Goal: Task Accomplishment & Management: Use online tool/utility

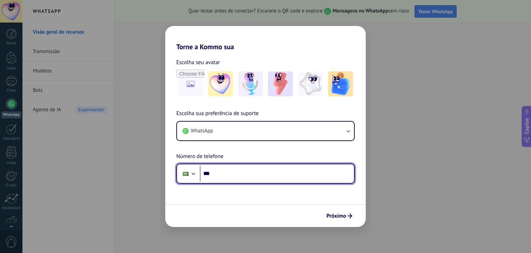
click at [239, 176] on input "***" at bounding box center [277, 173] width 154 height 16
click at [239, 175] on input "***" at bounding box center [277, 173] width 154 height 16
type input "**********"
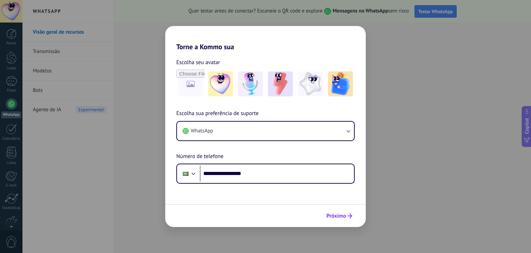
click at [346, 213] on span "Próximo" at bounding box center [337, 215] width 20 height 5
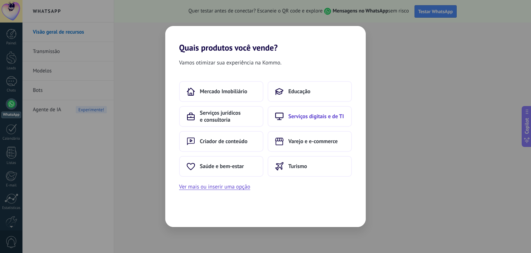
click at [315, 114] on span "Serviços digitais e de TI" at bounding box center [317, 116] width 56 height 7
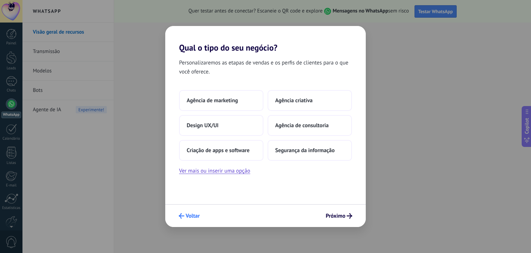
click at [188, 212] on button "Voltar" at bounding box center [189, 216] width 27 height 12
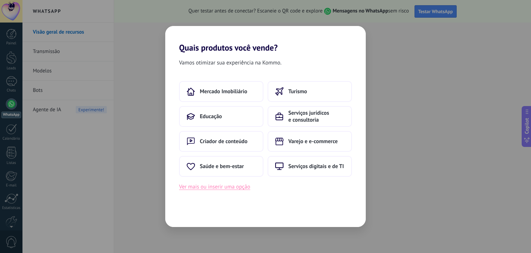
click at [233, 186] on button "Ver mais ou inserir uma opção" at bounding box center [214, 186] width 71 height 9
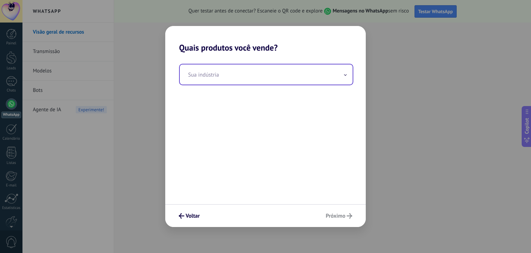
click at [218, 75] on input "text" at bounding box center [266, 74] width 173 height 20
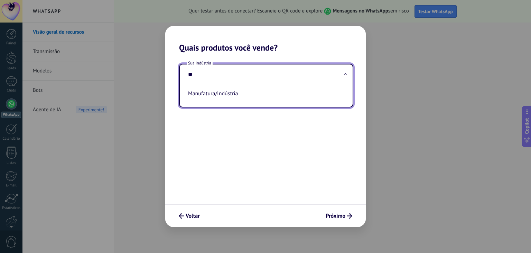
type input "*"
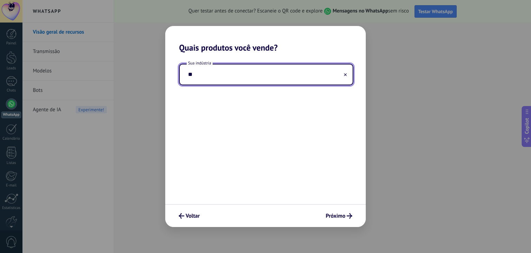
type input "*"
type input "**"
click at [197, 216] on span "Voltar" at bounding box center [193, 215] width 14 height 5
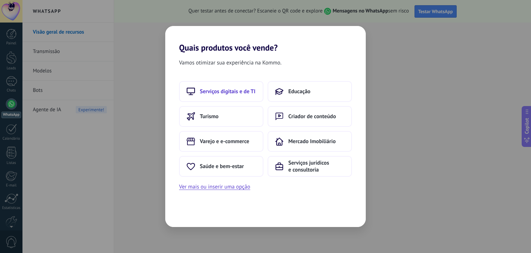
click at [242, 92] on span "Serviços digitais e de TI" at bounding box center [228, 91] width 56 height 7
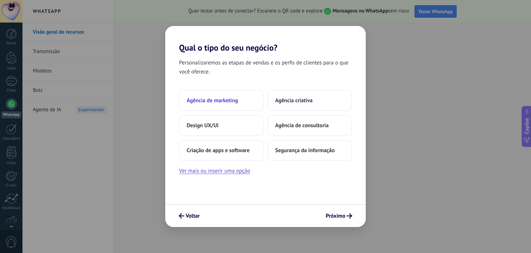
click at [230, 99] on span "Agência de marketing" at bounding box center [212, 100] width 51 height 7
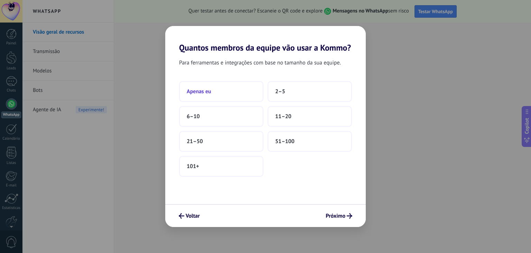
click at [209, 86] on button "Apenas eu" at bounding box center [221, 91] width 84 height 21
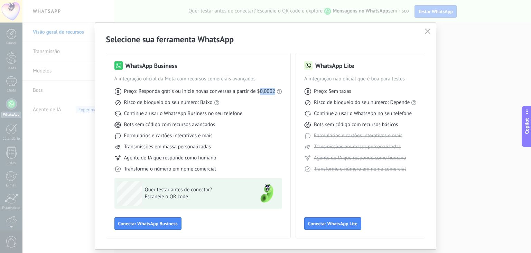
drag, startPoint x: 259, startPoint y: 89, endPoint x: 274, endPoint y: 93, distance: 15.4
click at [274, 93] on span "Preço: Responda grátis ou inicie novas conversas a partir de $0,0002" at bounding box center [199, 91] width 151 height 7
copy span "0,0002"
click at [167, 226] on span "Conectar WhatsApp Business" at bounding box center [148, 223] width 60 height 5
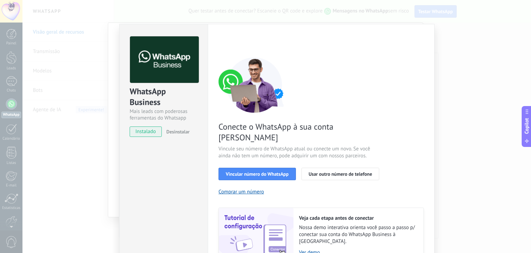
click at [150, 130] on span "instalado" at bounding box center [145, 131] width 31 height 10
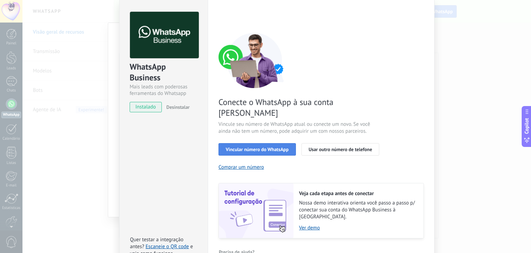
click at [261, 147] on span "Vincular número do WhatsApp" at bounding box center [257, 149] width 63 height 5
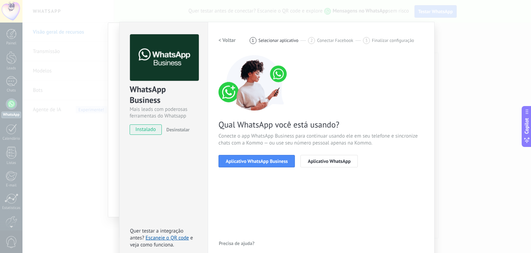
scroll to position [0, 0]
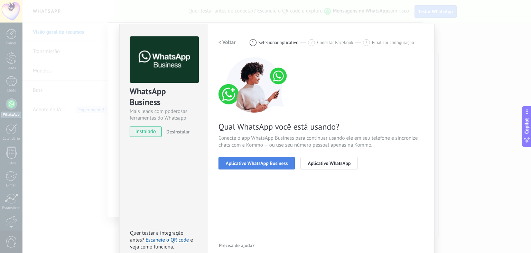
click at [239, 163] on span "Aplicativo WhatsApp Business" at bounding box center [257, 163] width 62 height 5
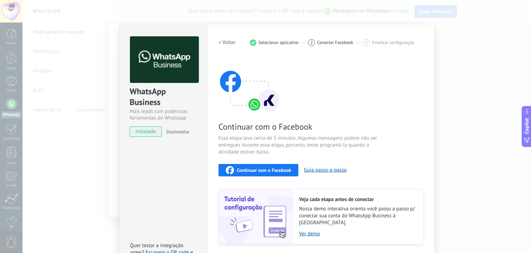
click at [319, 40] on span "Conectar Facebook" at bounding box center [335, 42] width 36 height 5
click at [311, 40] on span "2" at bounding box center [312, 42] width 2 height 6
click at [165, 69] on img at bounding box center [164, 59] width 69 height 47
click at [145, 134] on span "instalado" at bounding box center [145, 131] width 31 height 10
click at [311, 43] on span "2" at bounding box center [312, 42] width 2 height 6
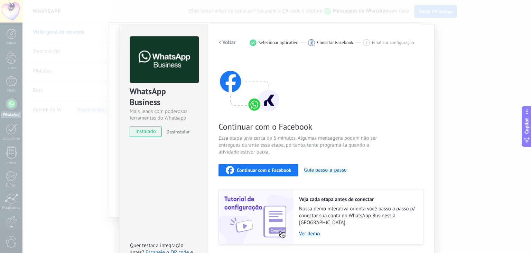
click at [311, 43] on span "2" at bounding box center [312, 42] width 2 height 6
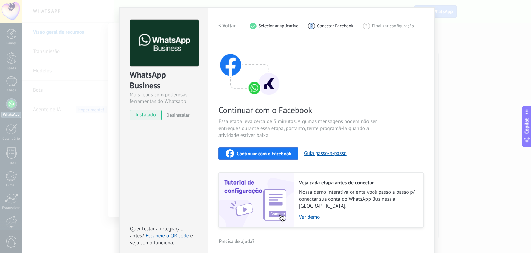
click at [223, 25] on h2 "< Voltar" at bounding box center [227, 25] width 17 height 7
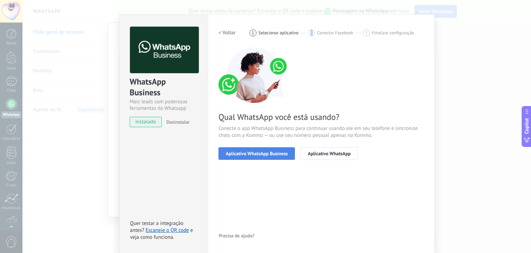
click at [254, 148] on button "Aplicativo WhatsApp Business" at bounding box center [257, 153] width 76 height 12
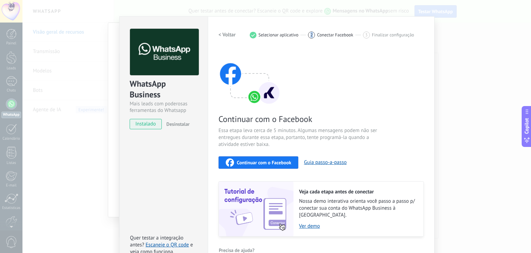
scroll to position [0, 0]
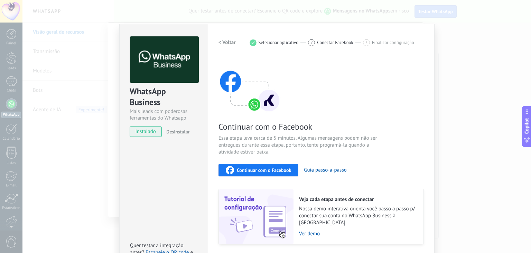
click at [286, 175] on div "Continuar com o Facebook Essa etapa leva cerca de 5 minutos. Algumas mensagens …" at bounding box center [322, 150] width 206 height 187
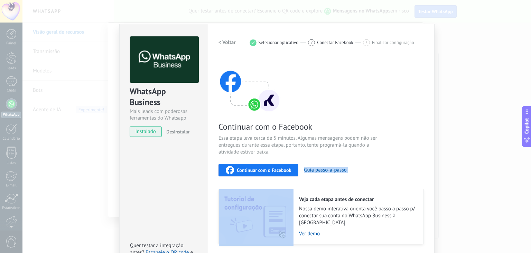
click at [286, 171] on span "Continuar com o Facebook" at bounding box center [264, 169] width 54 height 5
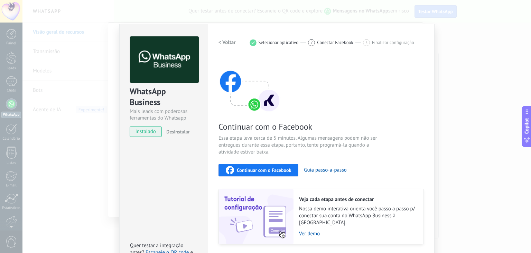
click at [358, 95] on div "Continuar com o Facebook Essa etapa leva cerca de 5 minutos. Algumas mensagens …" at bounding box center [322, 150] width 206 height 187
drag, startPoint x: 310, startPoint y: 38, endPoint x: 333, endPoint y: 43, distance: 23.3
click at [314, 38] on div "< Voltar 1 Selecionar aplicativo 2 Conectar Facebook 3 Finalizar configuração" at bounding box center [322, 42] width 206 height 12
click at [472, 75] on div "WhatsApp Business Mais leads com poderosas ferramentas do Whatsapp instalado De…" at bounding box center [276, 126] width 509 height 253
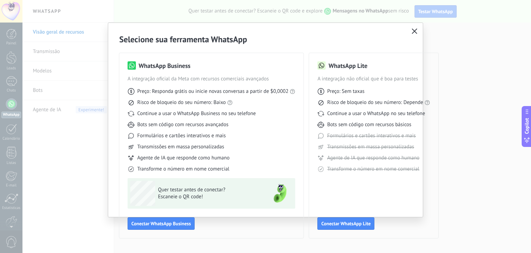
click at [69, 152] on div "Selecione sua ferramenta WhatsApp WhatsApp Business A integração oficial da Met…" at bounding box center [265, 126] width 531 height 253
drag, startPoint x: 81, startPoint y: 149, endPoint x: 359, endPoint y: 51, distance: 294.6
click at [85, 147] on div "Selecione sua ferramenta WhatsApp WhatsApp Business A integração oficial da Met…" at bounding box center [265, 126] width 531 height 253
click at [174, 221] on span "Conectar WhatsApp Business" at bounding box center [161, 223] width 60 height 5
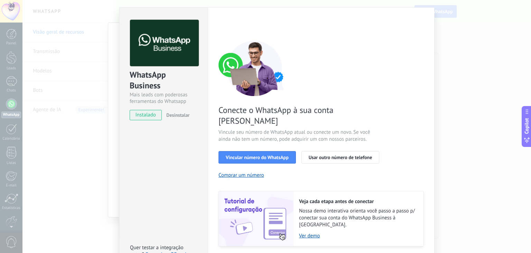
scroll to position [25, 0]
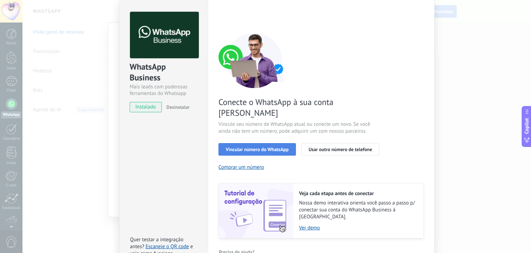
click at [252, 147] on span "Vincular número do WhatsApp" at bounding box center [257, 149] width 63 height 5
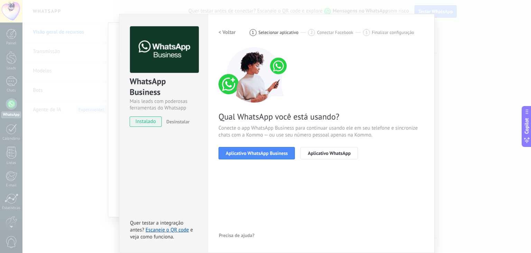
scroll to position [10, 0]
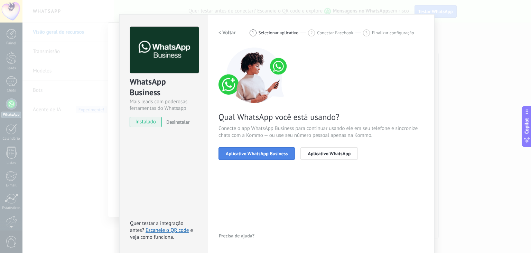
click at [252, 151] on span "Aplicativo WhatsApp Business" at bounding box center [257, 153] width 62 height 5
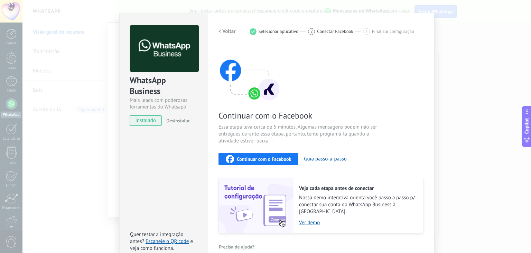
scroll to position [17, 0]
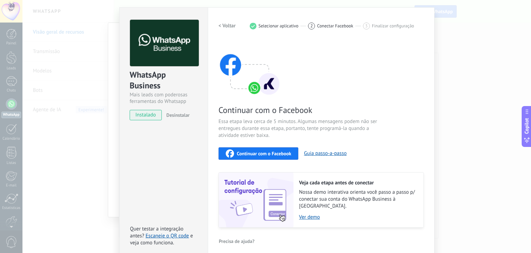
click at [253, 151] on span "Continuar com o Facebook" at bounding box center [264, 153] width 54 height 5
click at [233, 25] on h2 "< Voltar" at bounding box center [227, 25] width 17 height 7
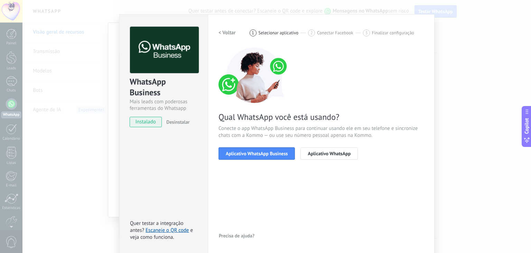
click at [234, 31] on h2 "< Voltar" at bounding box center [227, 32] width 17 height 7
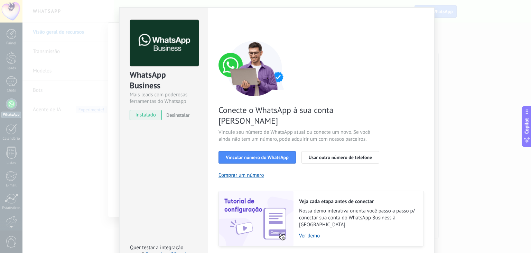
click at [0, 115] on div "Selecione sua ferramenta WhatsApp WhatsApp Business A integração oficial da Met…" at bounding box center [265, 126] width 531 height 253
click at [467, 52] on div "WhatsApp Business Mais leads com poderosas ferramentas do Whatsapp instalado De…" at bounding box center [276, 126] width 509 height 253
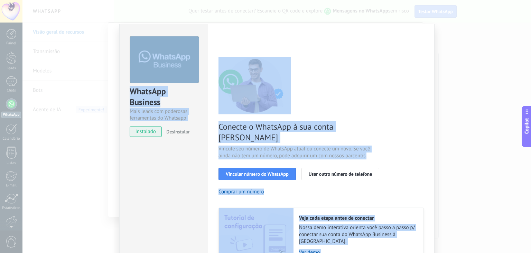
click at [467, 52] on div "WhatsApp Business Mais leads com poderosas ferramentas do Whatsapp instalado De…" at bounding box center [276, 126] width 509 height 253
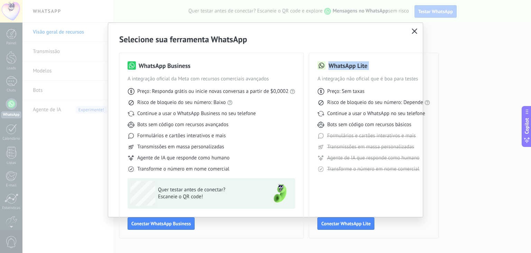
click at [467, 52] on div "Selecione sua ferramenta WhatsApp WhatsApp Business A integração oficial da Met…" at bounding box center [265, 126] width 531 height 253
click at [68, 129] on div "Selecione sua ferramenta WhatsApp WhatsApp Business A integração oficial da Met…" at bounding box center [265, 126] width 531 height 253
click at [70, 126] on div "Selecione sua ferramenta WhatsApp WhatsApp Business A integração oficial da Met…" at bounding box center [265, 126] width 531 height 253
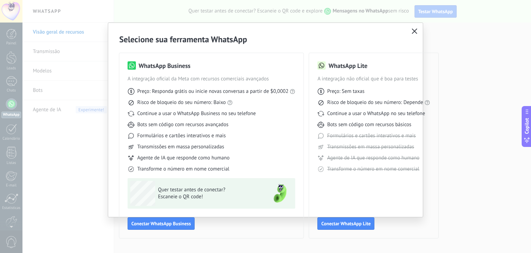
click at [69, 181] on div "Selecione sua ferramenta WhatsApp WhatsApp Business A integração oficial da Met…" at bounding box center [265, 126] width 531 height 253
click at [410, 30] on div "Selecione sua ferramenta WhatsApp WhatsApp Business A integração oficial da Met…" at bounding box center [265, 136] width 315 height 226
click at [412, 31] on icon "button" at bounding box center [415, 31] width 6 height 6
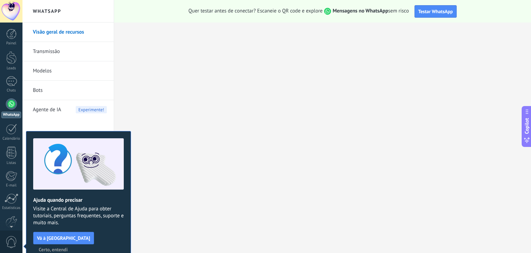
click at [11, 103] on div at bounding box center [11, 103] width 11 height 11
click at [68, 247] on span "Certo, entendi" at bounding box center [53, 249] width 29 height 5
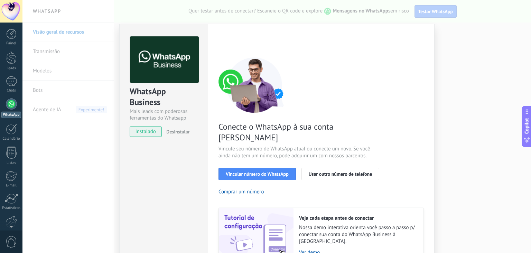
scroll to position [25, 0]
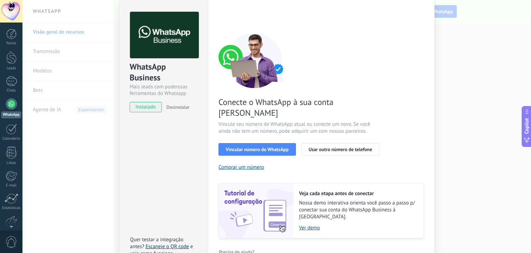
click at [179, 243] on link "Escaneie o QR code" at bounding box center [167, 246] width 43 height 7
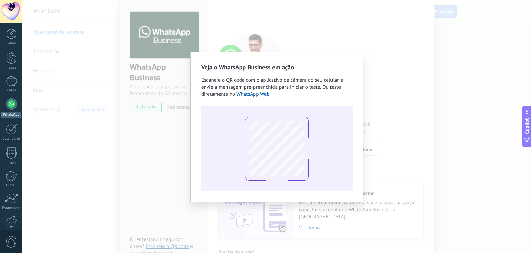
click at [166, 145] on div "Veja o WhatsApp Business em ação Escaneie o QR code com o aplicativo de câmera …" at bounding box center [276, 126] width 509 height 253
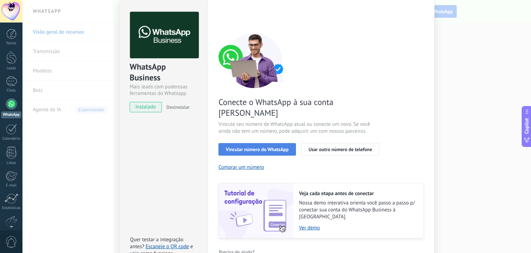
click at [242, 147] on span "Vincular número do WhatsApp" at bounding box center [257, 149] width 63 height 5
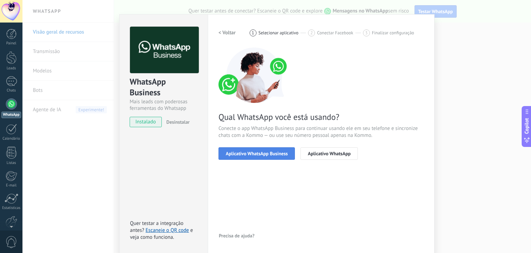
click at [268, 158] on button "Aplicativo WhatsApp Business" at bounding box center [257, 153] width 76 height 12
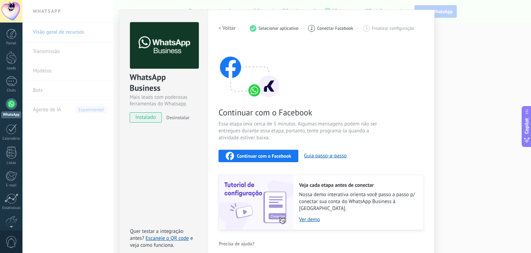
scroll to position [17, 0]
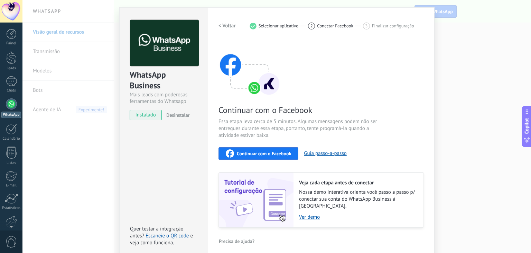
click at [426, 239] on div "Configurações Autorização This tab logs the users who have granted integration …" at bounding box center [321, 132] width 227 height 251
click at [426, 246] on div "Configurações Autorização This tab logs the users who have granted integration …" at bounding box center [321, 132] width 227 height 251
click at [417, 250] on div "Configurações Autorização This tab logs the users who have granted integration …" at bounding box center [321, 132] width 227 height 251
drag, startPoint x: 417, startPoint y: 250, endPoint x: 446, endPoint y: 249, distance: 29.4
click at [423, 249] on div "Configurações Autorização This tab logs the users who have granted integration …" at bounding box center [321, 132] width 227 height 251
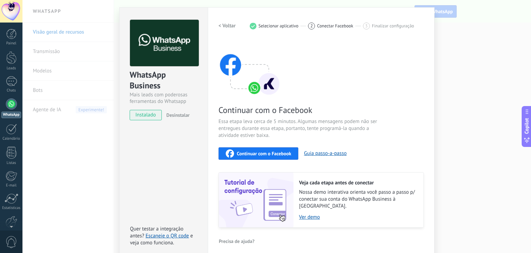
click at [446, 249] on div "WhatsApp Business Mais leads com poderosas ferramentas do Whatsapp instalado De…" at bounding box center [276, 126] width 509 height 253
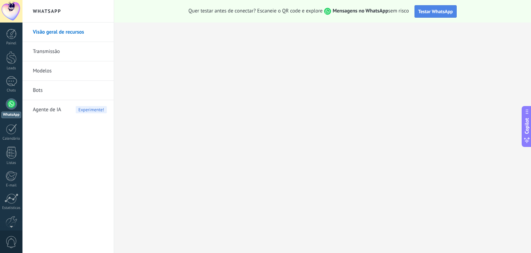
click at [422, 11] on span "Testar WhatsApp" at bounding box center [436, 11] width 35 height 6
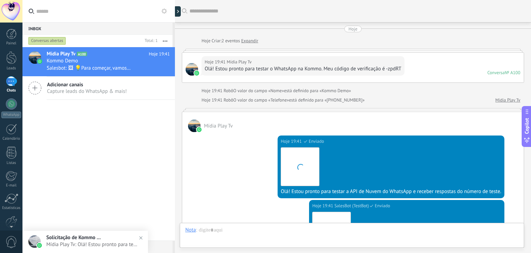
scroll to position [184, 0]
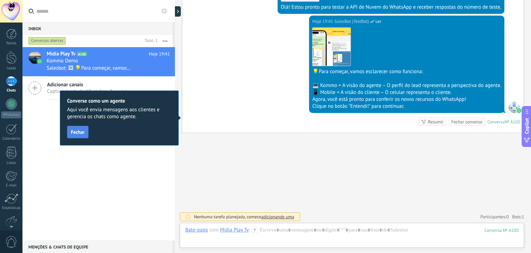
click at [78, 132] on span "Fechar" at bounding box center [78, 131] width 14 height 5
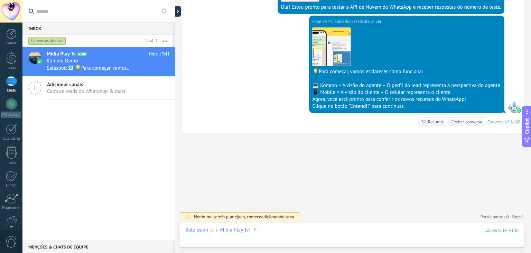
click at [368, 233] on div at bounding box center [352, 236] width 334 height 21
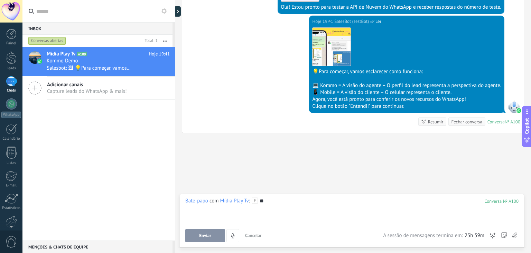
click at [215, 234] on button "Enviar" at bounding box center [205, 235] width 40 height 13
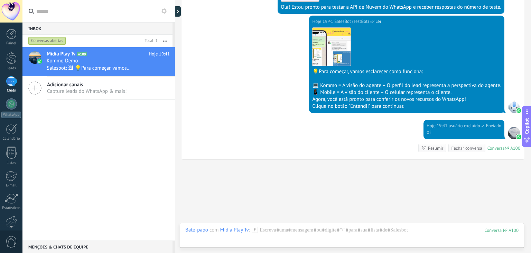
scroll to position [210, 0]
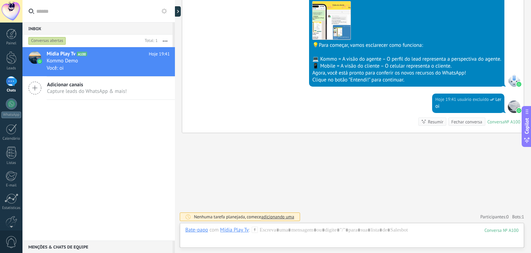
click at [513, 43] on div "Hoje 19:41 SalesBot (TestBot) Ler Download 💡Para começar, vamos esclarecer como…" at bounding box center [353, 41] width 342 height 104
click at [52, 89] on span "Capture leads do WhatsApp & mais!" at bounding box center [87, 91] width 80 height 7
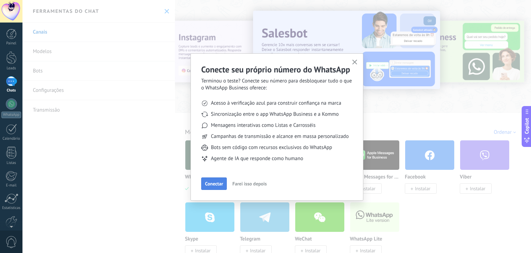
click at [215, 181] on span "Conectar" at bounding box center [214, 183] width 18 height 5
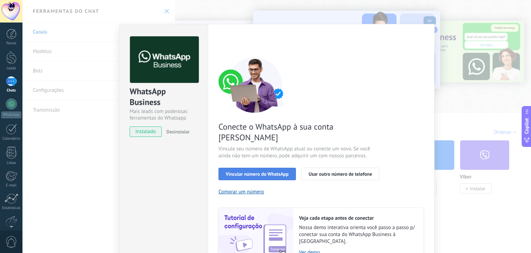
click at [255, 167] on button "Vincular número do WhatsApp" at bounding box center [258, 173] width 78 height 12
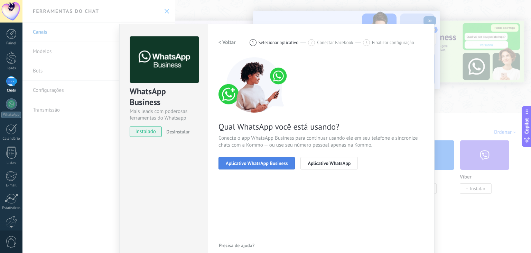
click at [263, 161] on span "Aplicativo WhatsApp Business" at bounding box center [257, 163] width 62 height 5
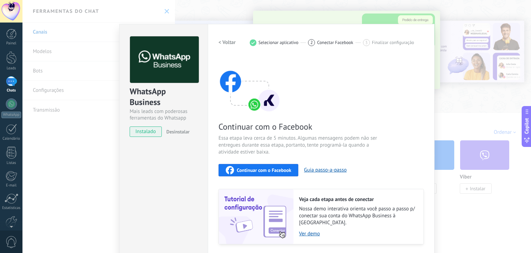
scroll to position [17, 0]
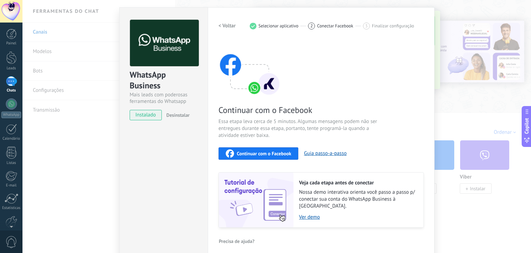
click at [271, 154] on span "Continuar com o Facebook" at bounding box center [264, 153] width 54 height 5
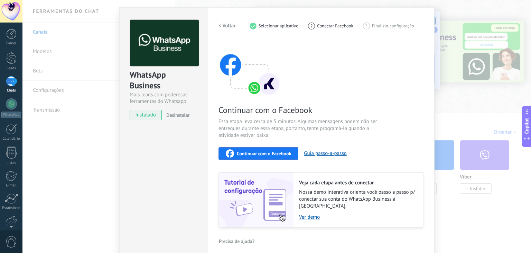
click at [285, 155] on span "Continuar com o Facebook" at bounding box center [264, 153] width 54 height 5
click at [392, 25] on span "Finalizar configuração" at bounding box center [393, 25] width 42 height 5
click at [475, 91] on div "WhatsApp Business Mais leads com poderosas ferramentas do Whatsapp instalado De…" at bounding box center [276, 126] width 509 height 253
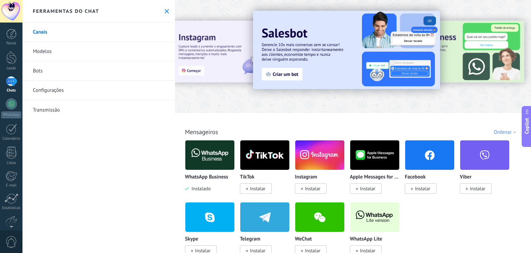
click at [527, 130] on span "Copilot" at bounding box center [527, 126] width 7 height 16
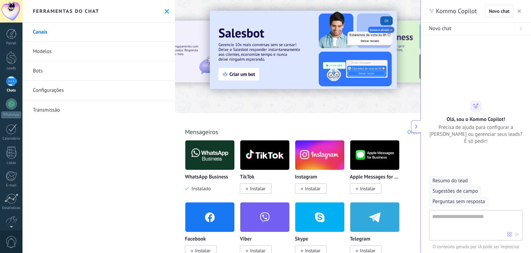
type textarea "**********"
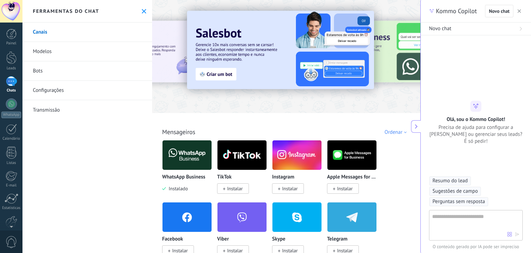
scroll to position [21, 0]
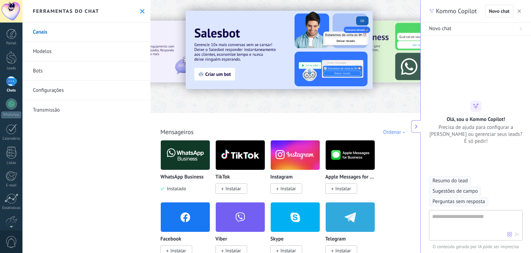
click at [472, 227] on textarea at bounding box center [469, 224] width 75 height 25
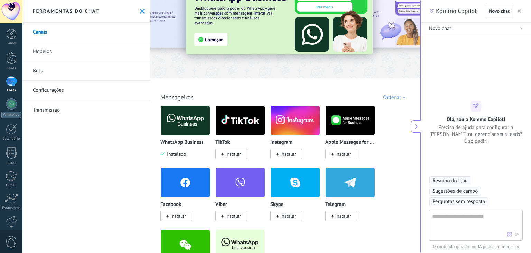
scroll to position [69, 0]
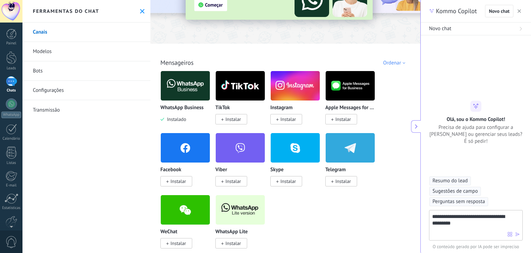
type textarea "**********"
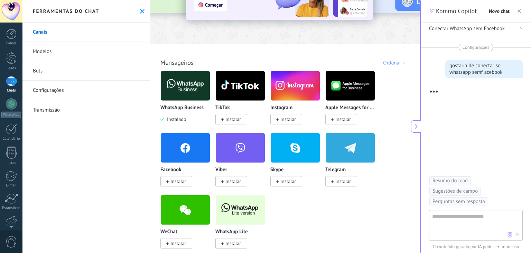
click at [469, 29] on span "Conectar WhatsApp sem Facebook" at bounding box center [467, 28] width 76 height 7
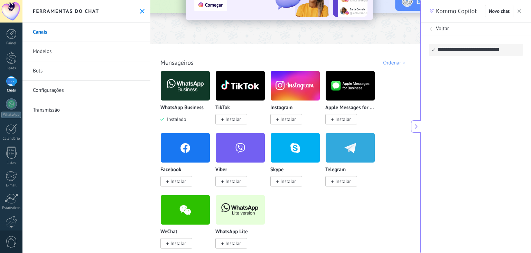
click at [442, 28] on span "Voltar" at bounding box center [442, 28] width 13 height 7
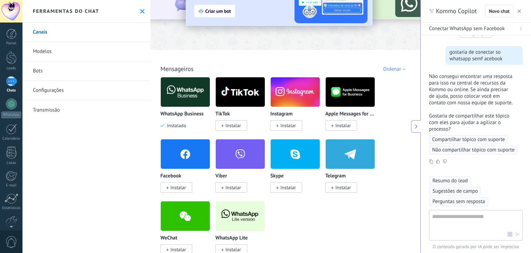
scroll to position [0, 0]
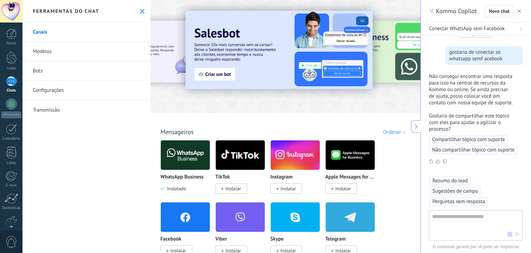
click at [523, 11] on div "Kommo Copilot Novo chat" at bounding box center [476, 11] width 110 height 22
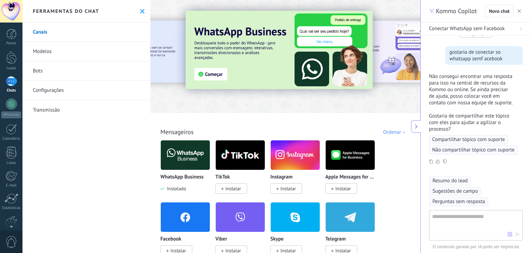
click at [520, 9] on span "button" at bounding box center [519, 11] width 3 height 5
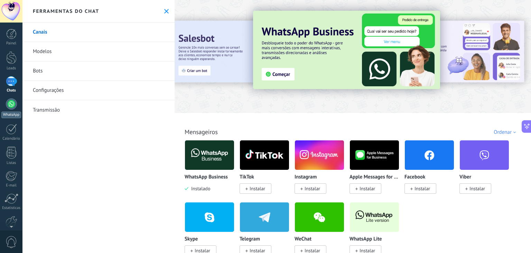
click at [13, 105] on div at bounding box center [11, 103] width 11 height 11
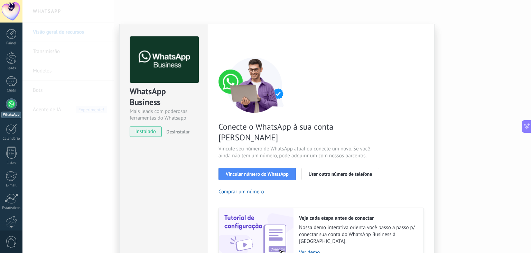
click at [186, 133] on span "Desinstalar" at bounding box center [177, 131] width 23 height 6
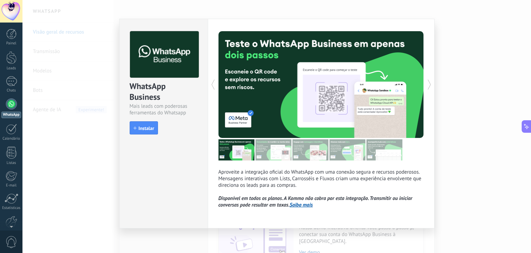
scroll to position [6, 0]
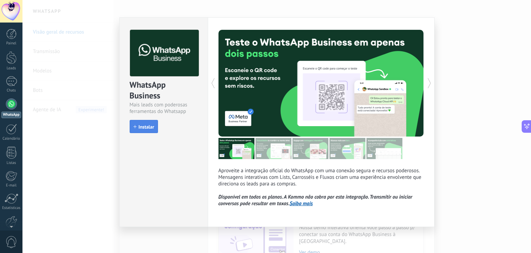
click at [143, 124] on span "Instalar" at bounding box center [147, 126] width 16 height 5
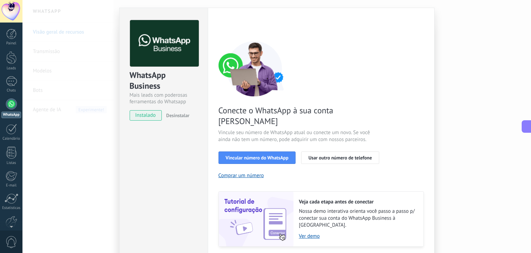
scroll to position [24, 0]
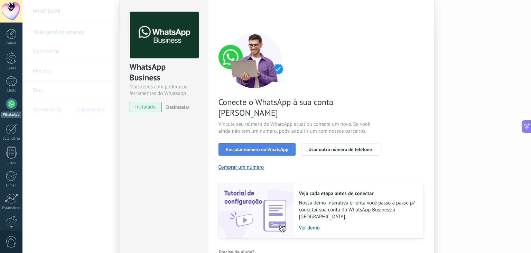
click at [273, 143] on button "Vincular número do WhatsApp" at bounding box center [258, 149] width 78 height 12
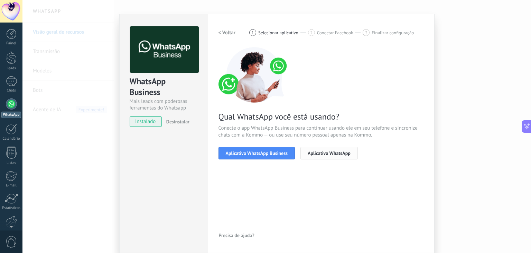
click at [315, 155] on span "Aplicativo WhatsApp" at bounding box center [329, 153] width 43 height 5
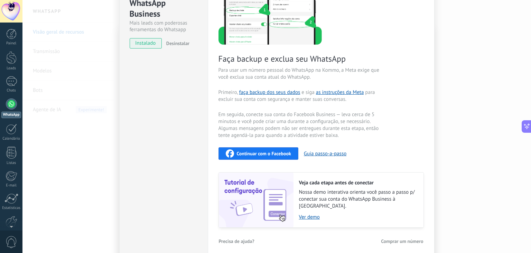
scroll to position [0, 0]
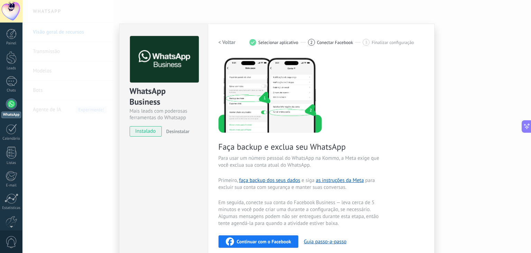
click at [459, 99] on div "WhatsApp Business Mais leads com poderosas ferramentas do Whatsapp instalado De…" at bounding box center [276, 126] width 509 height 253
